Goal: Check status: Check status

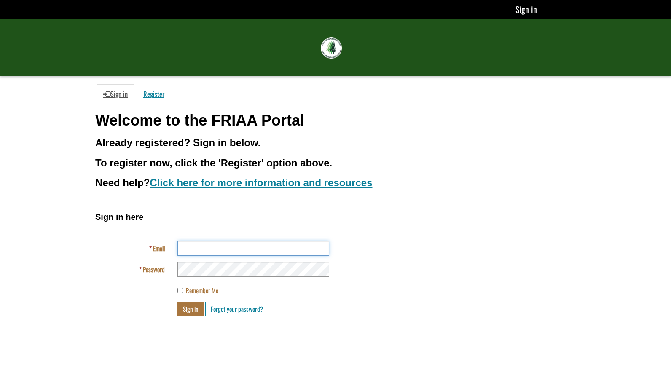
drag, startPoint x: 0, startPoint y: 0, endPoint x: 294, endPoint y: 253, distance: 387.5
click at [294, 253] on input "Email" at bounding box center [253, 248] width 152 height 15
type input "**********"
click at [177, 302] on button "Sign in" at bounding box center [190, 309] width 27 height 15
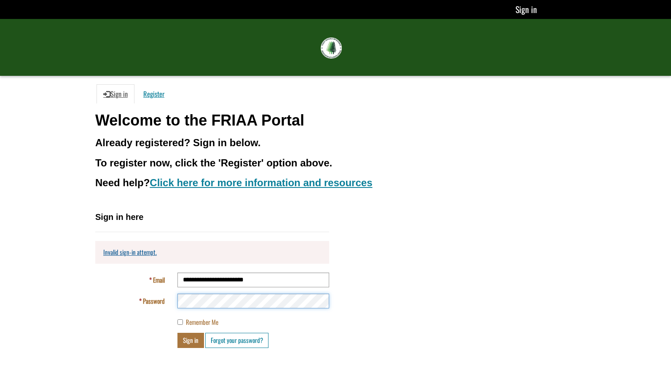
click at [177, 333] on button "Sign in" at bounding box center [190, 340] width 27 height 15
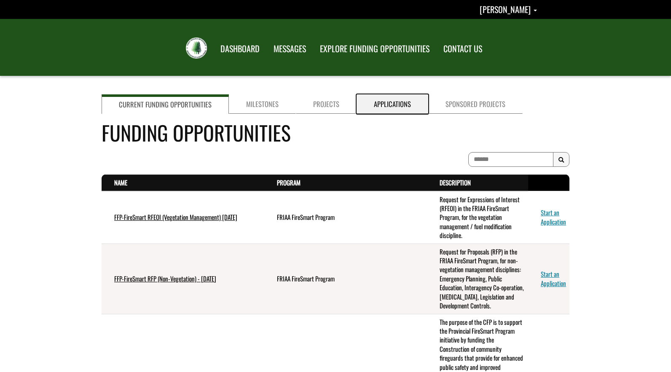
click at [389, 104] on link "Applications" at bounding box center [392, 103] width 72 height 19
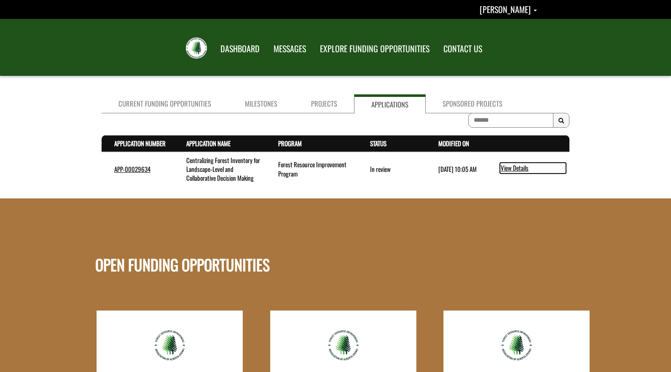
click at [509, 169] on link "View Details" at bounding box center [533, 168] width 66 height 11
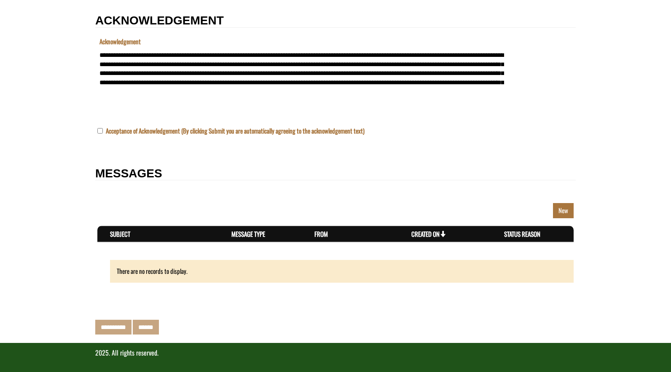
scroll to position [1093, 0]
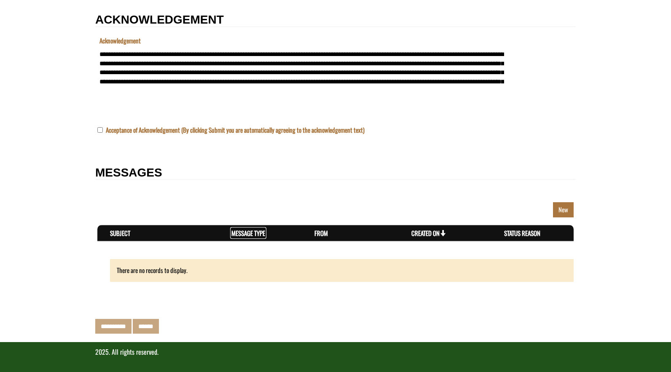
click at [266, 232] on th "Message Type . sort descending" at bounding box center [260, 233] width 83 height 16
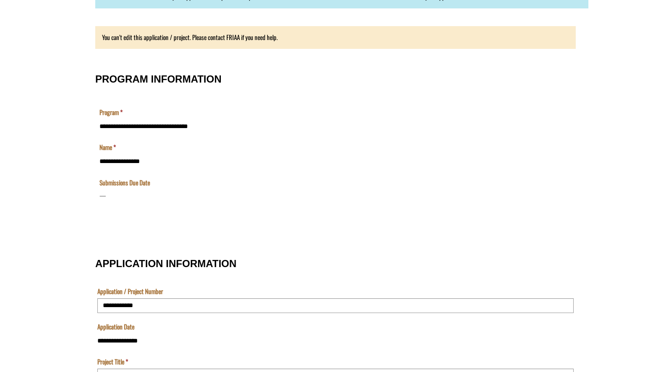
scroll to position [0, 0]
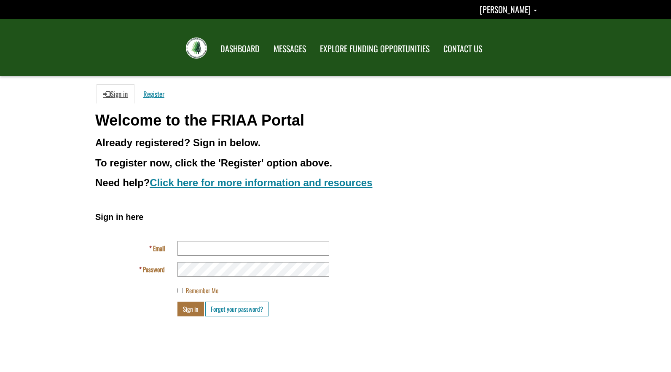
scroll to position [42, 0]
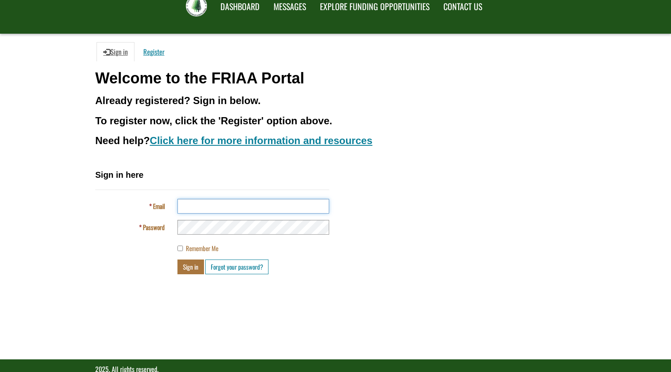
click at [258, 210] on input "Email" at bounding box center [253, 206] width 152 height 15
type input "**********"
click at [177, 260] on button "Sign in" at bounding box center [190, 267] width 27 height 15
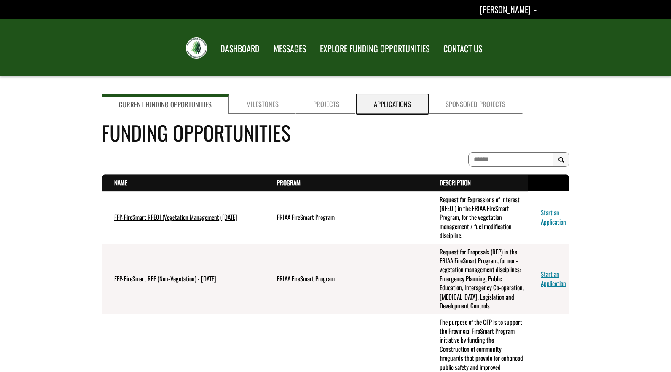
click at [382, 104] on link "Applications" at bounding box center [392, 103] width 72 height 19
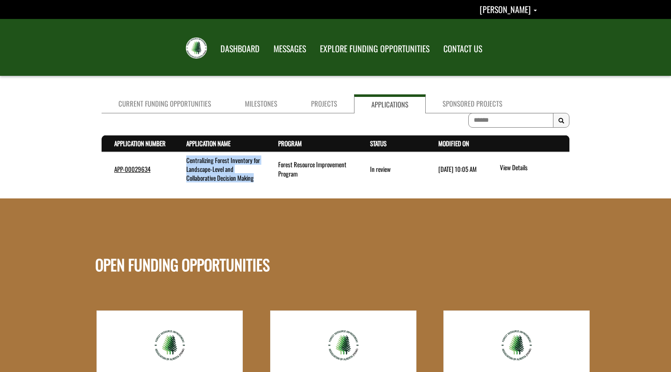
drag, startPoint x: 260, startPoint y: 178, endPoint x: 184, endPoint y: 161, distance: 77.5
click at [184, 161] on td "Centralizing Forest Inventory for Landscape-Level and Collaborative Decision Ma…" at bounding box center [220, 169] width 92 height 34
copy td "Centralizing Forest Inventory for Landscape-Level and Collaborative Decision Ma…"
